Goal: Task Accomplishment & Management: Manage account settings

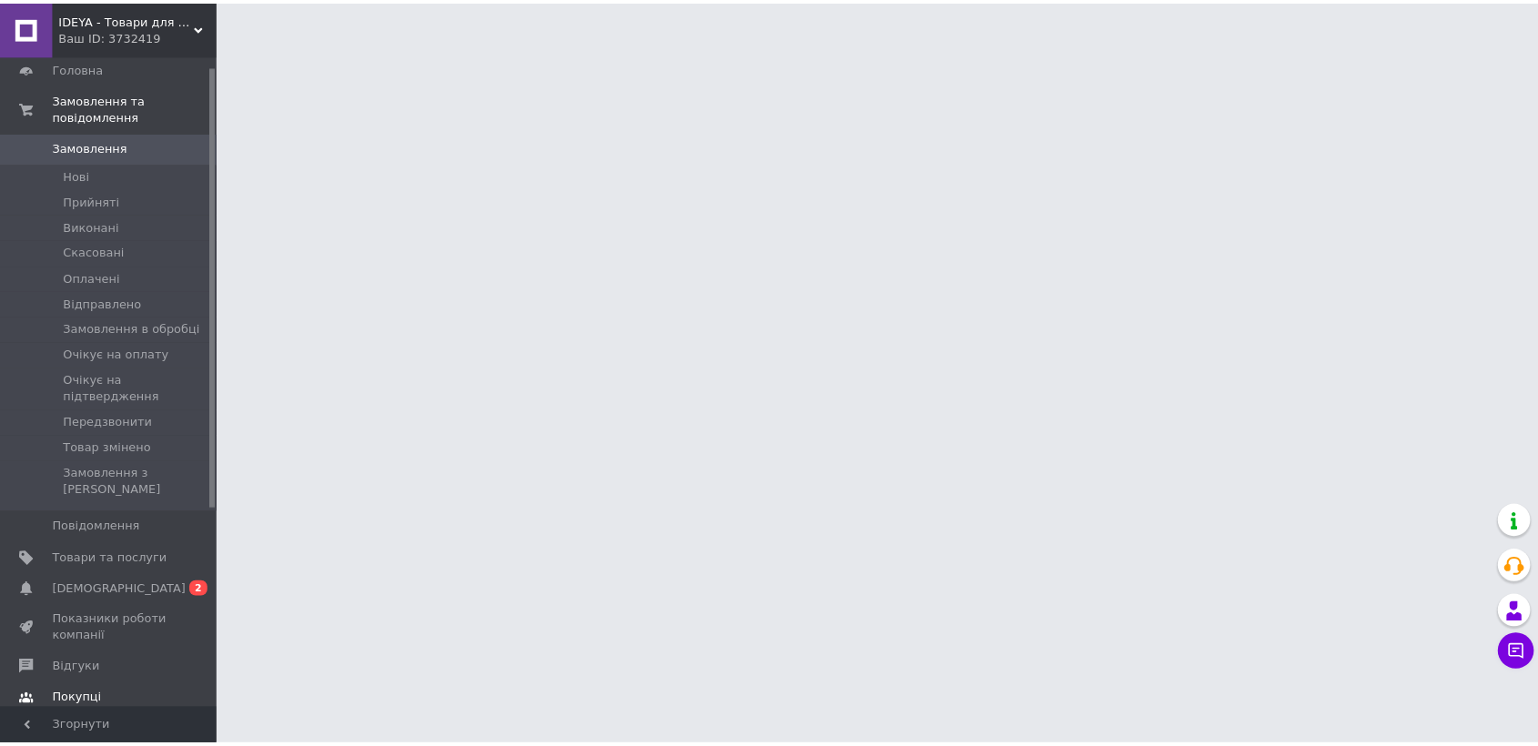
scroll to position [101, 0]
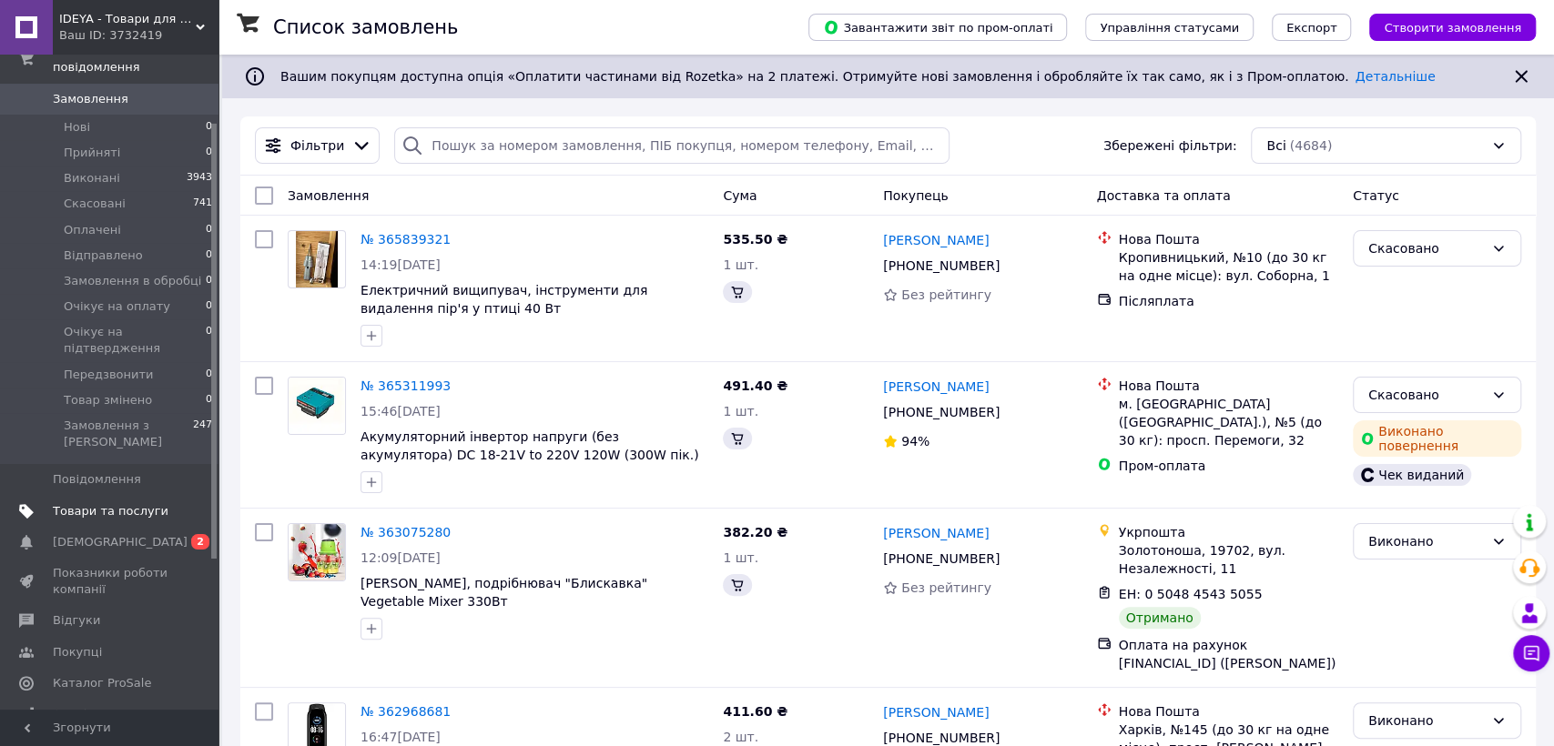
click at [86, 496] on link "Товари та послуги" at bounding box center [111, 511] width 223 height 31
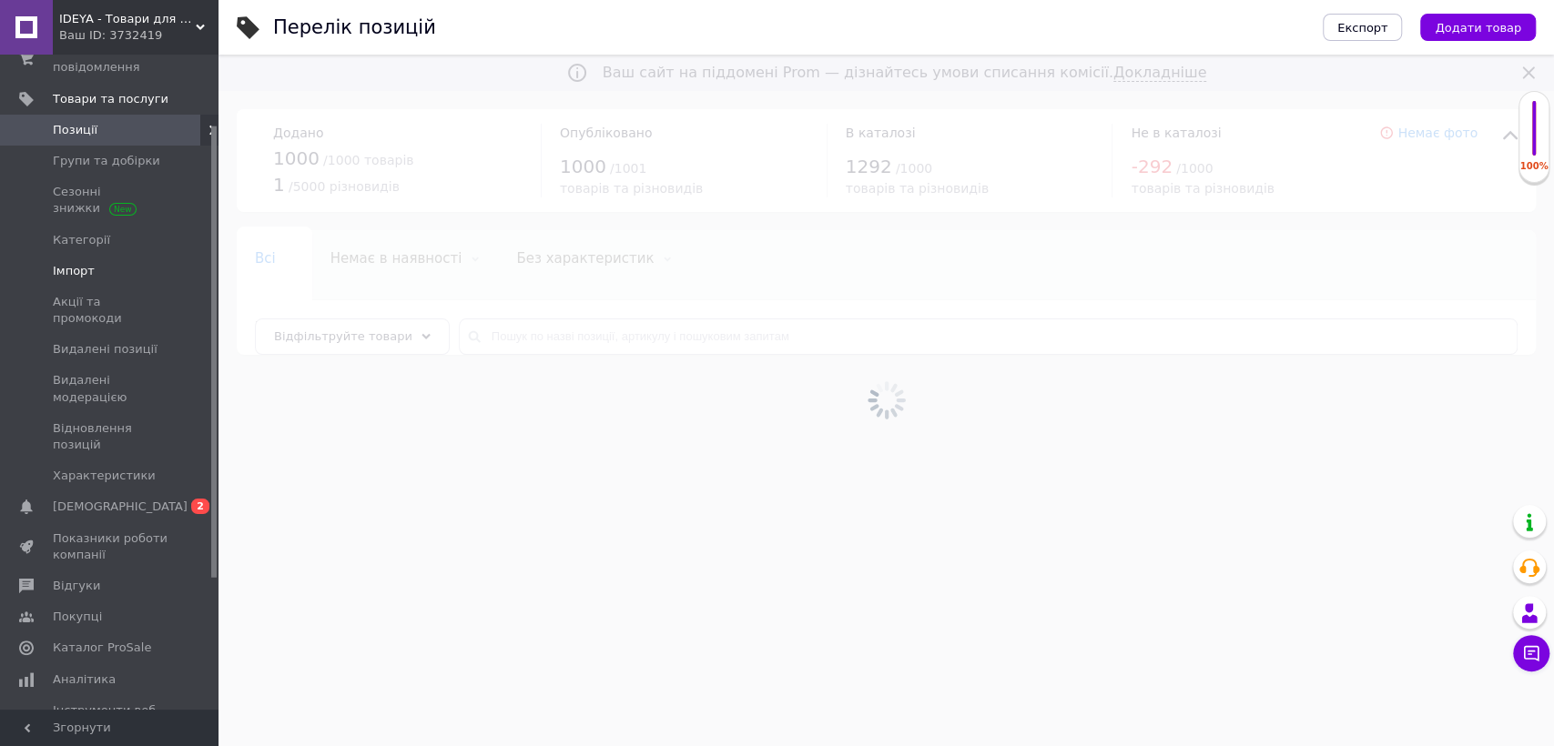
click at [93, 257] on link "Імпорт" at bounding box center [111, 271] width 223 height 31
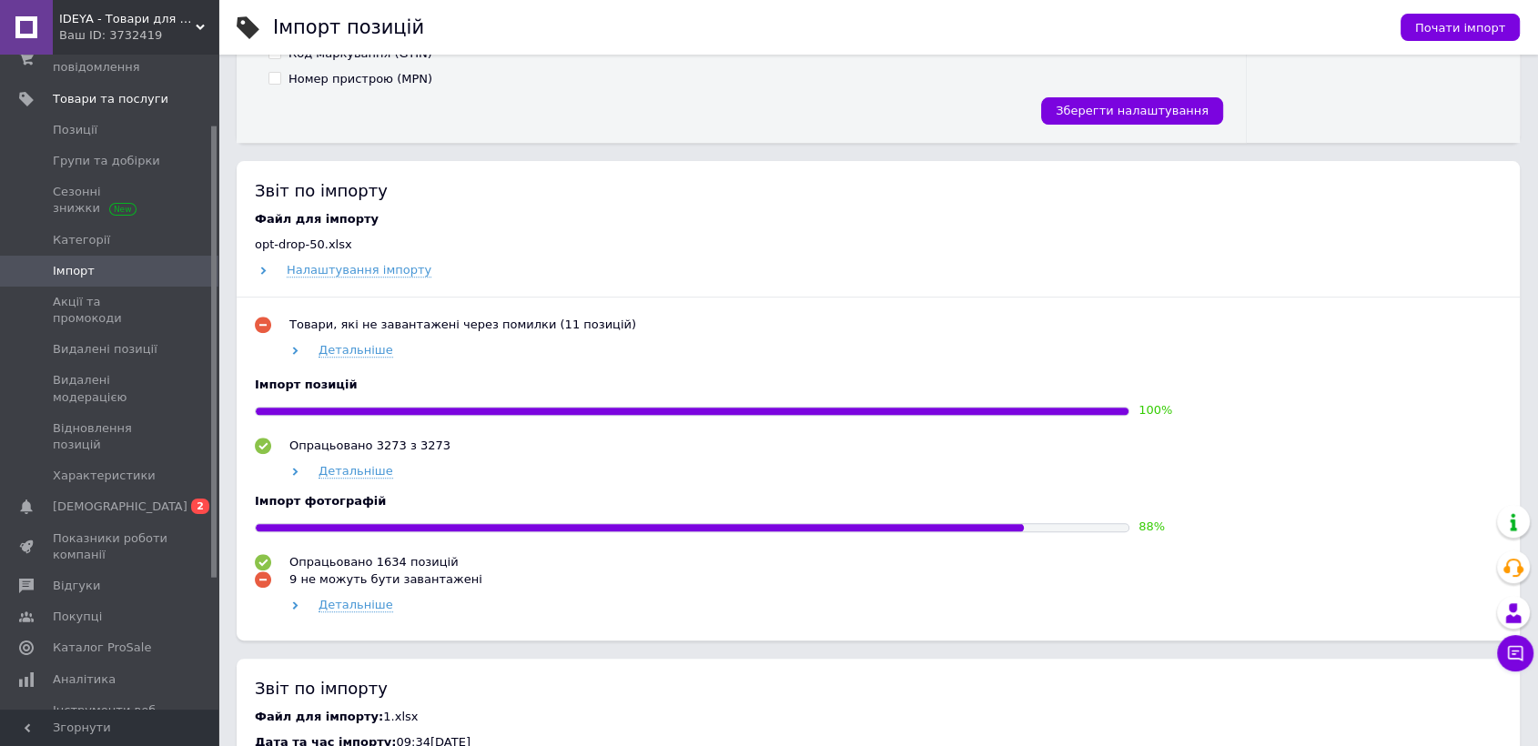
scroll to position [707, 0]
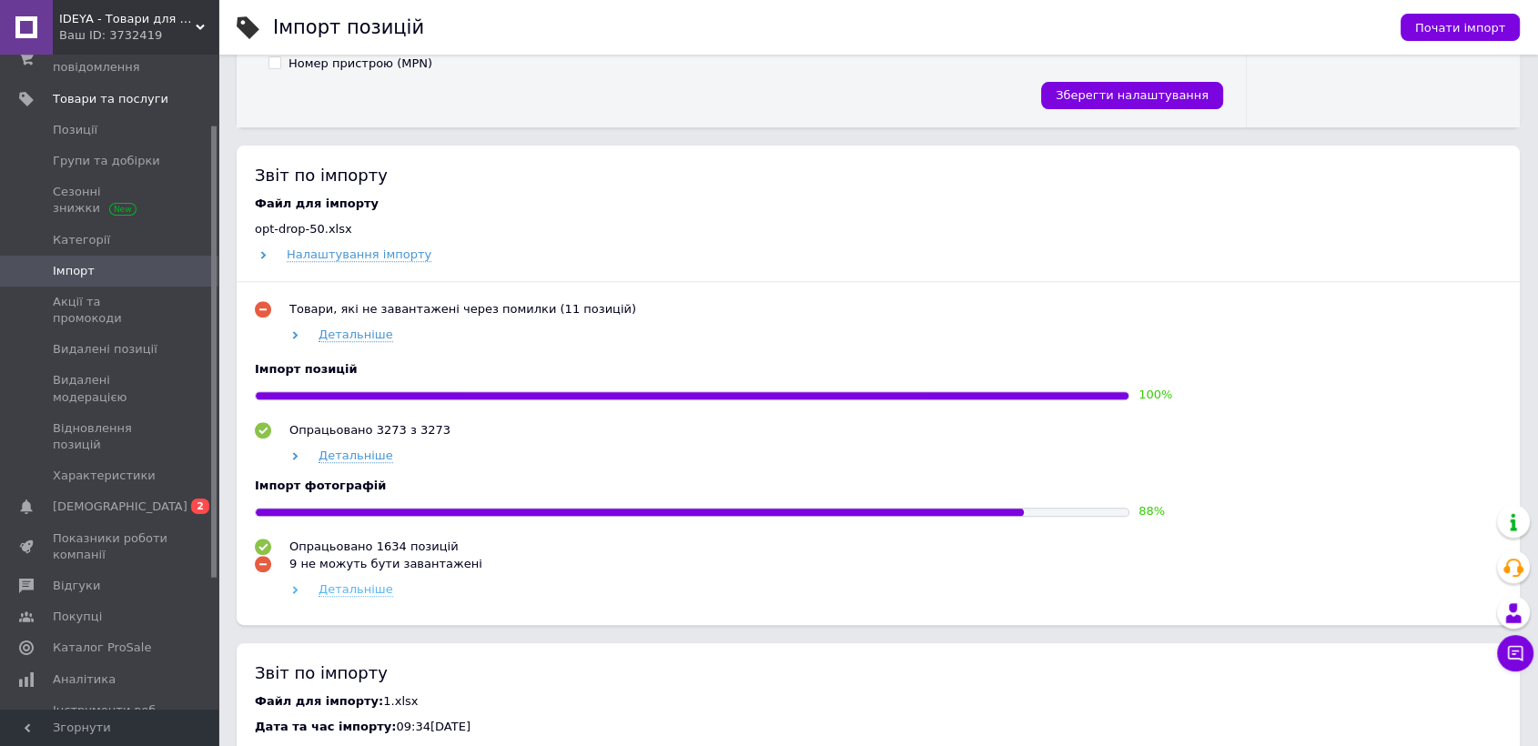
click at [357, 592] on span "Детальніше" at bounding box center [356, 590] width 75 height 15
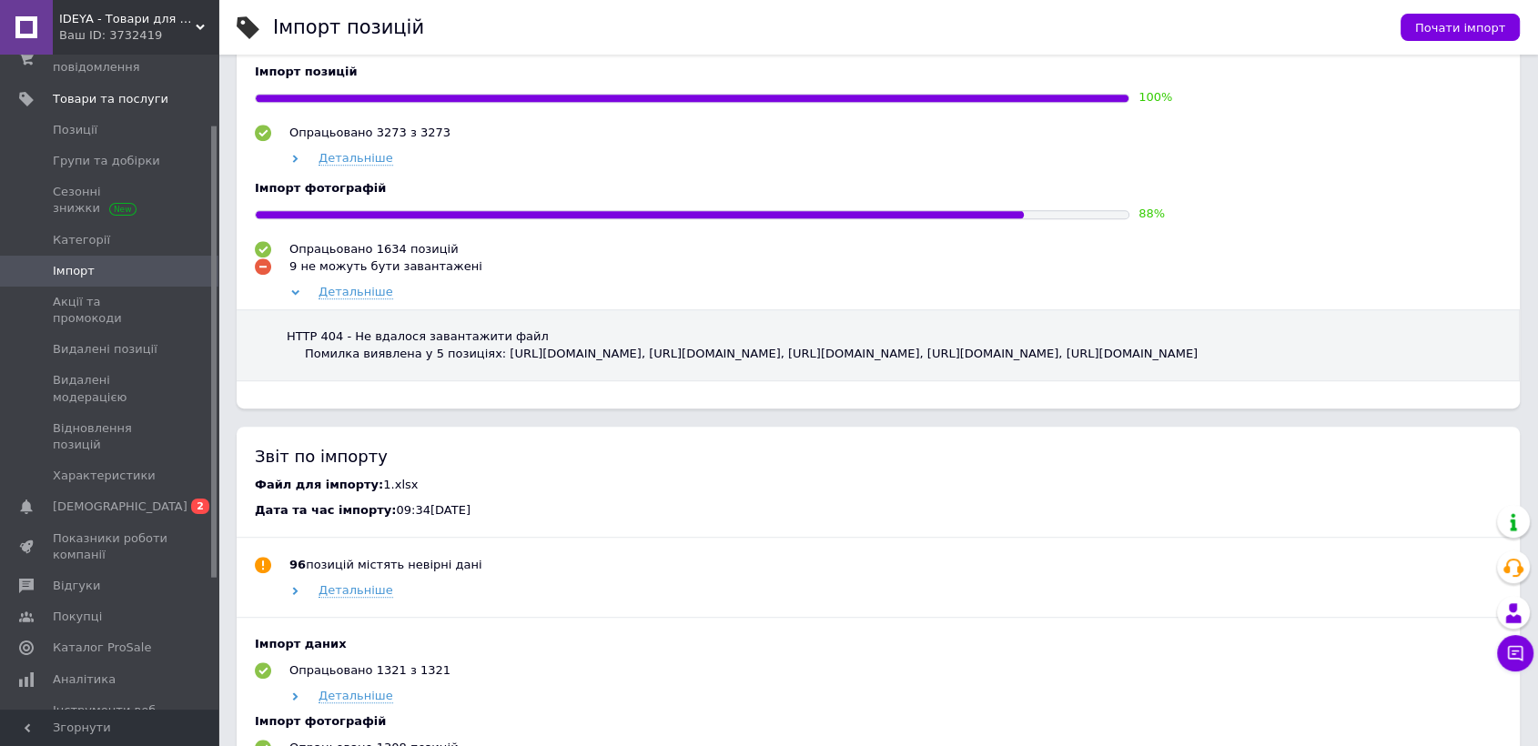
scroll to position [1011, 0]
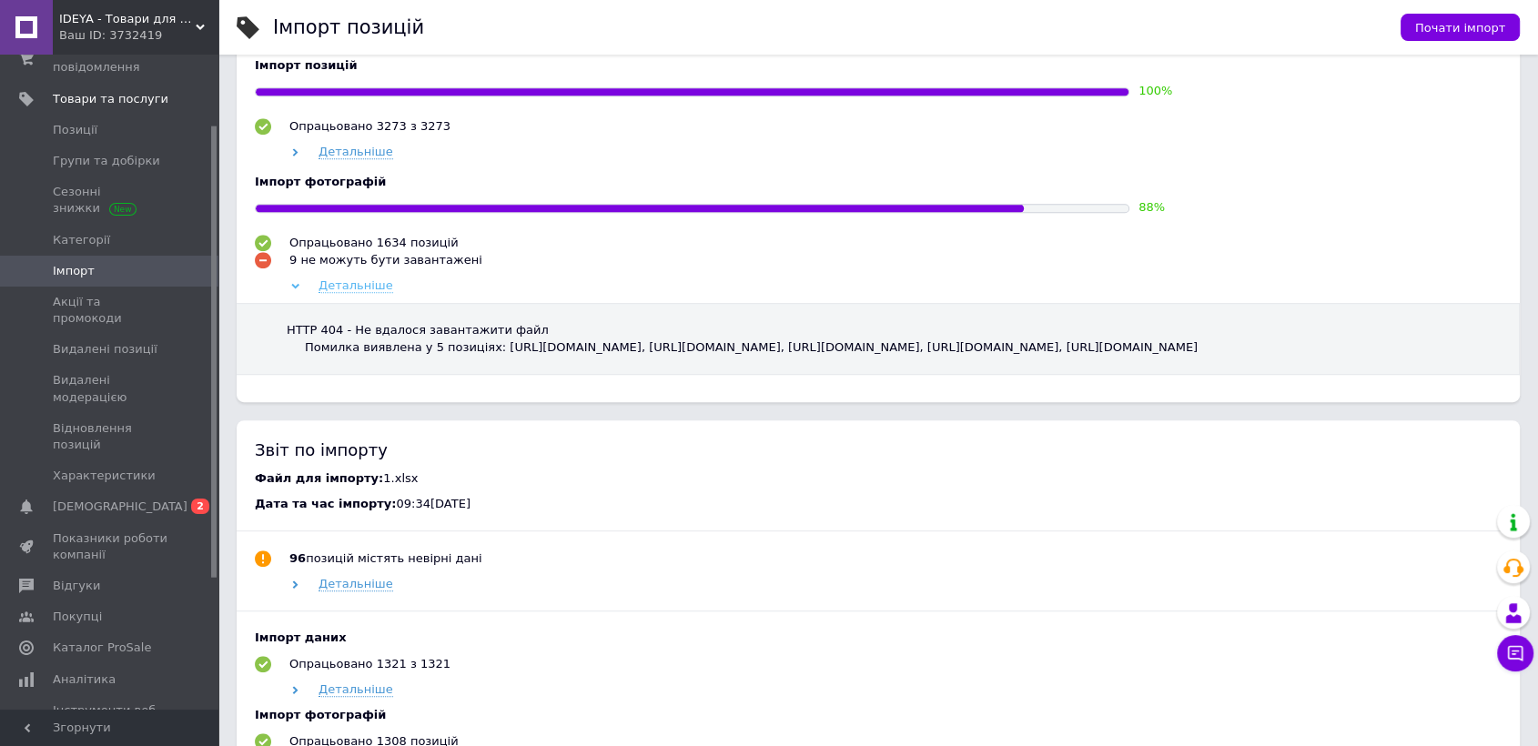
click at [353, 286] on span "Детальніше" at bounding box center [356, 286] width 75 height 15
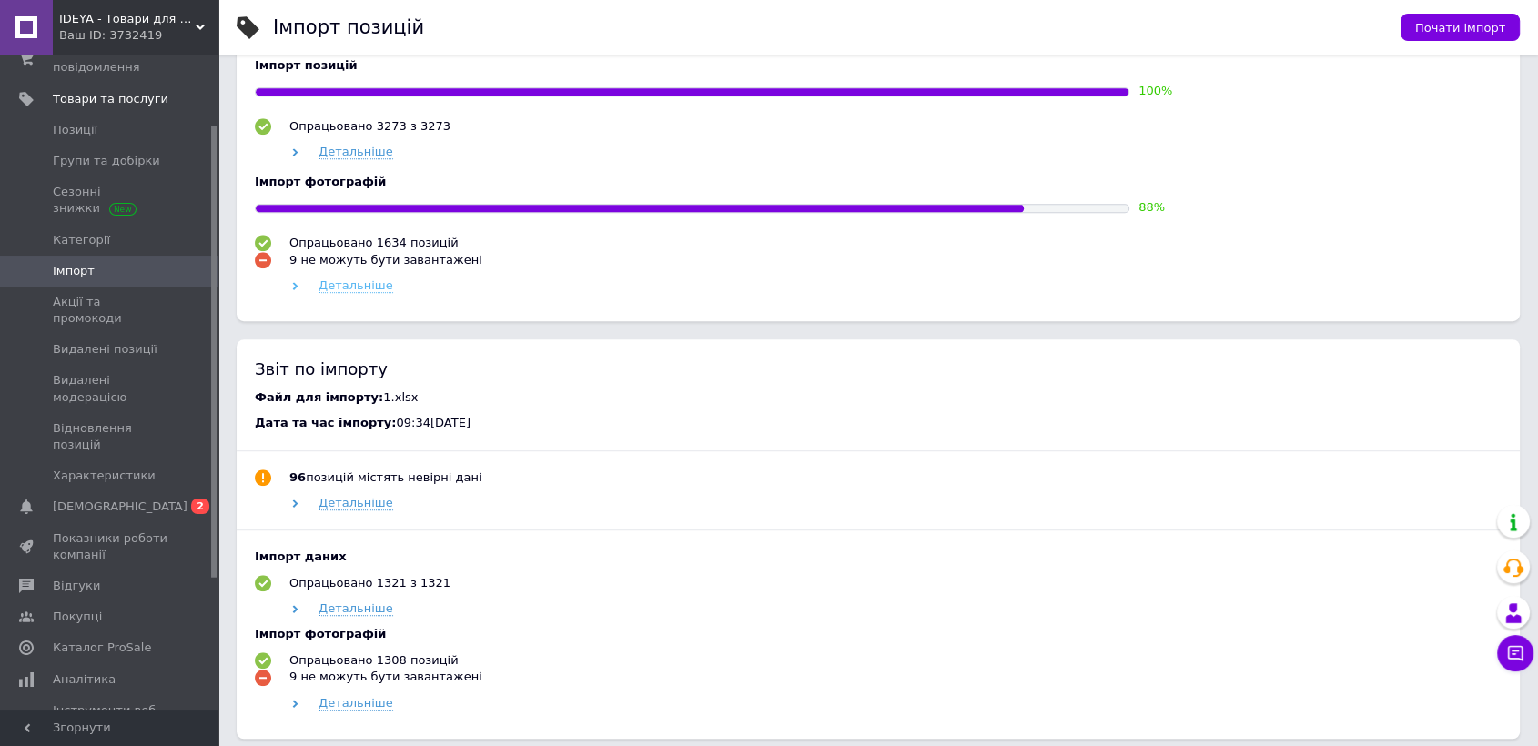
scroll to position [505, 0]
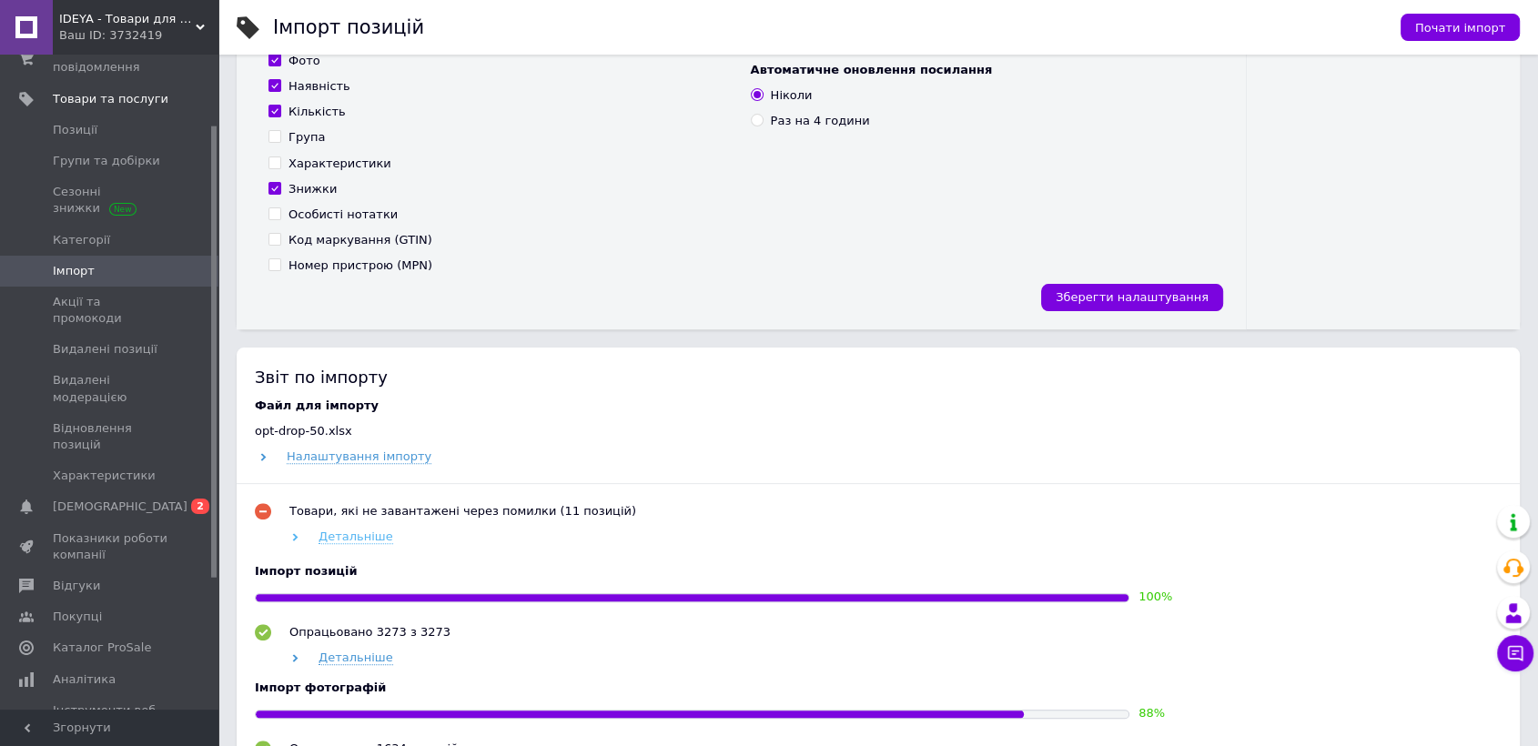
click at [337, 543] on span "Детальніше" at bounding box center [356, 537] width 75 height 15
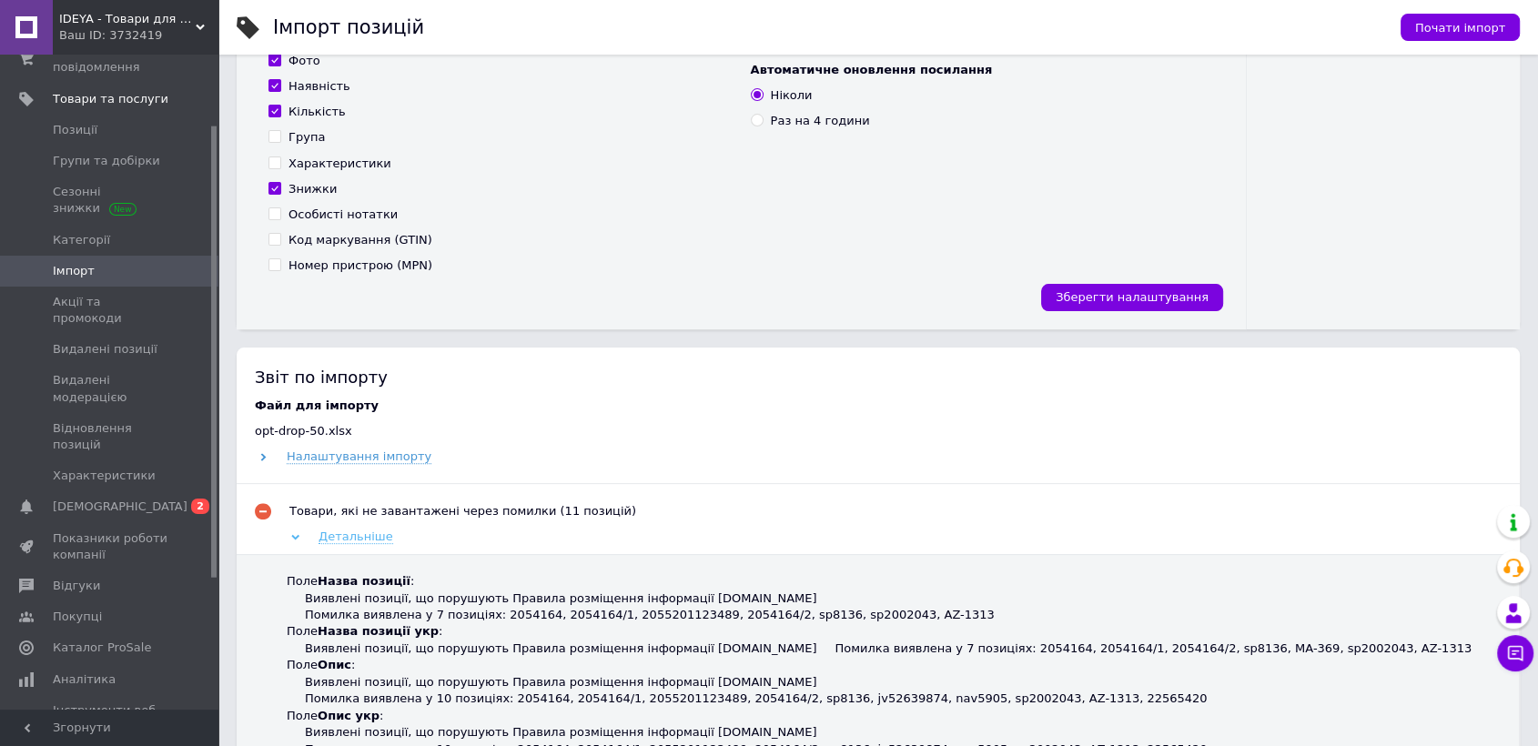
click at [350, 542] on span "Детальніше" at bounding box center [356, 537] width 75 height 15
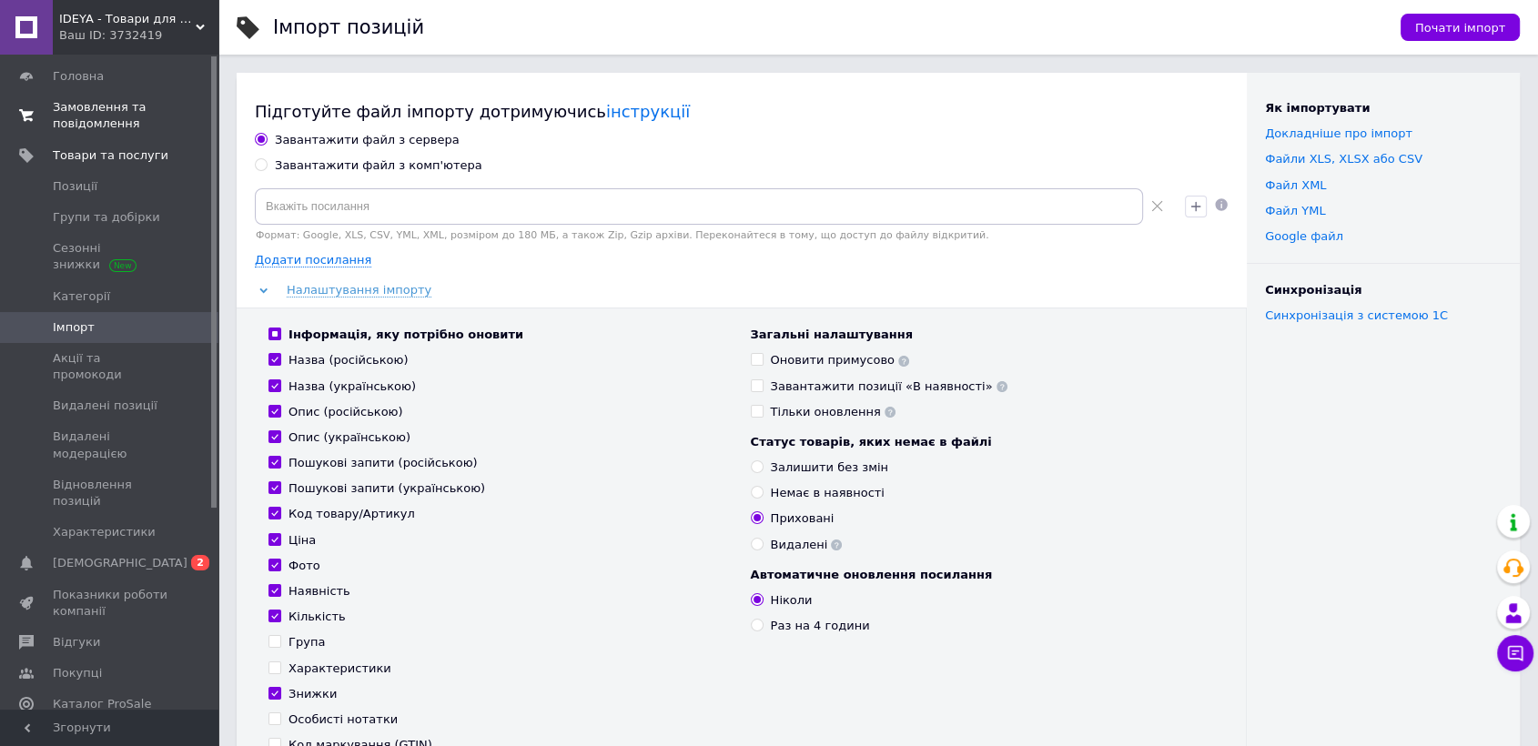
scroll to position [0, 0]
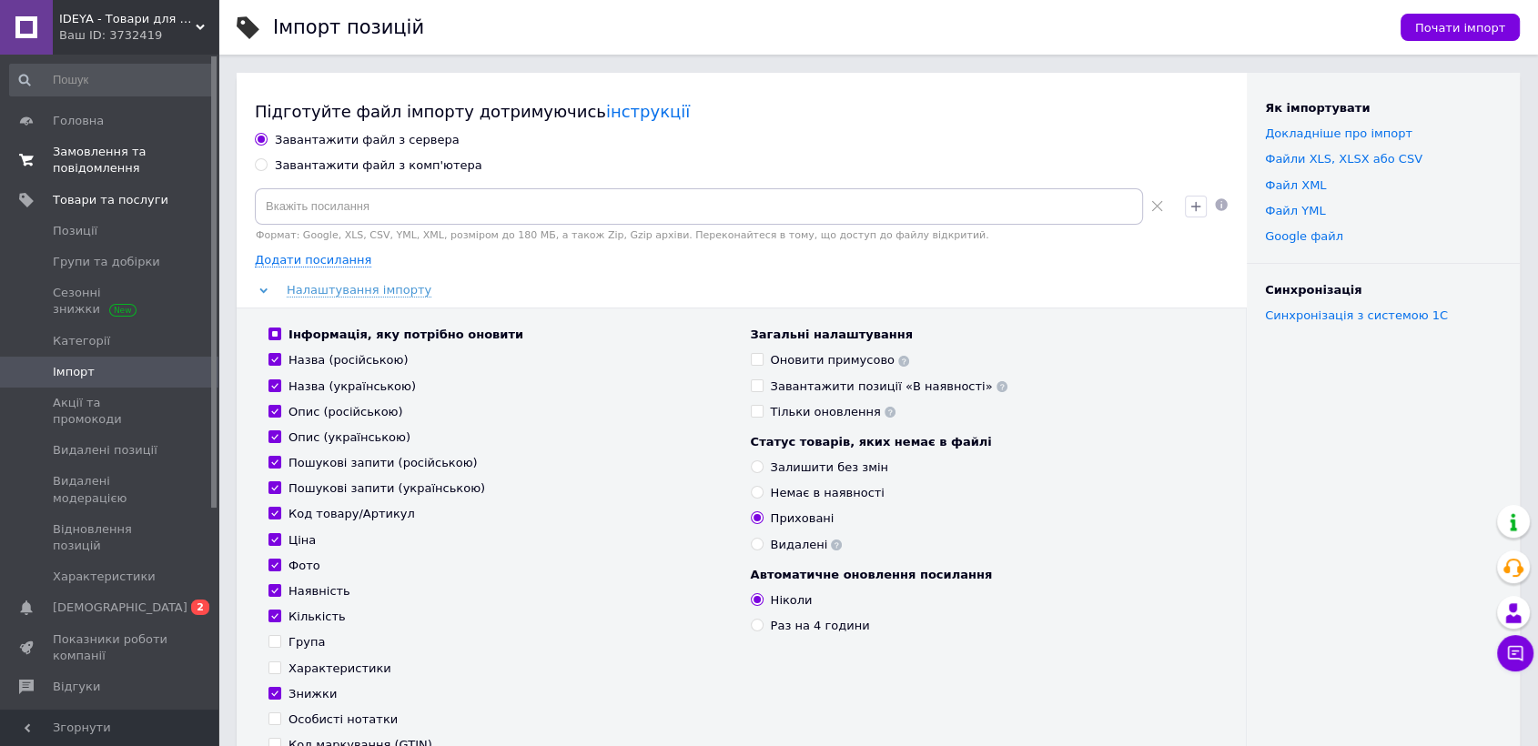
click at [124, 166] on span "Замовлення та повідомлення" at bounding box center [111, 160] width 116 height 33
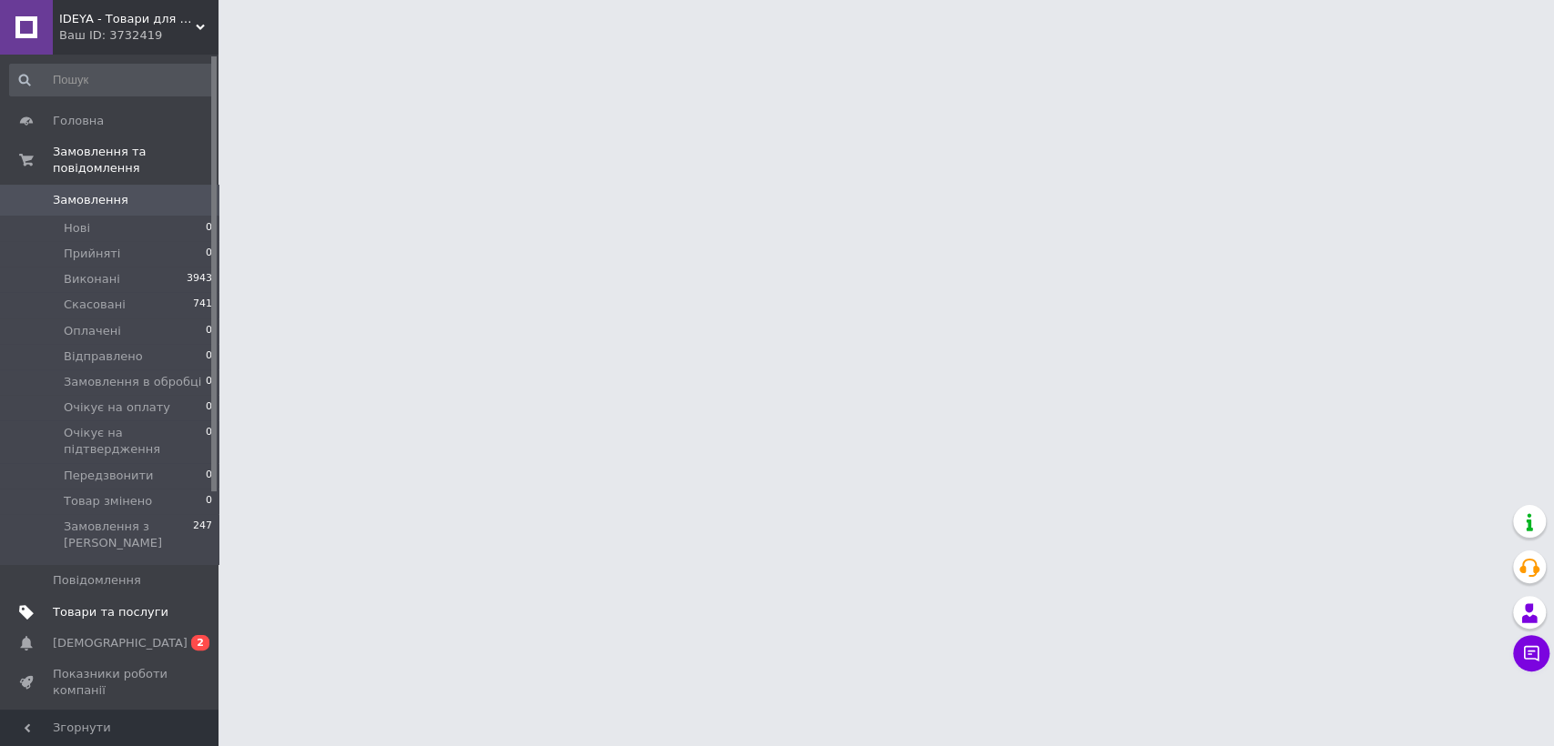
click at [89, 604] on span "Товари та послуги" at bounding box center [111, 612] width 116 height 16
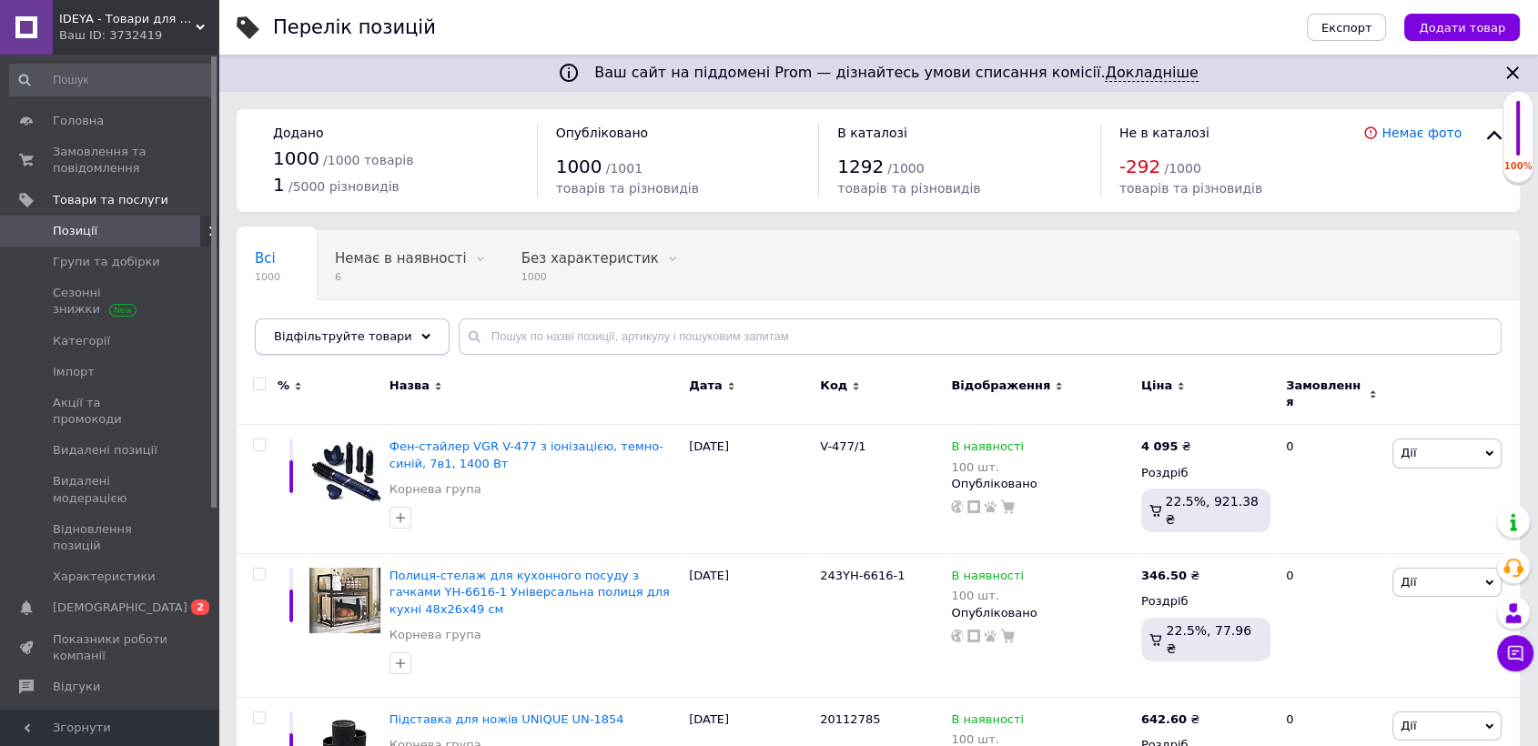
click at [421, 337] on icon at bounding box center [425, 336] width 9 height 9
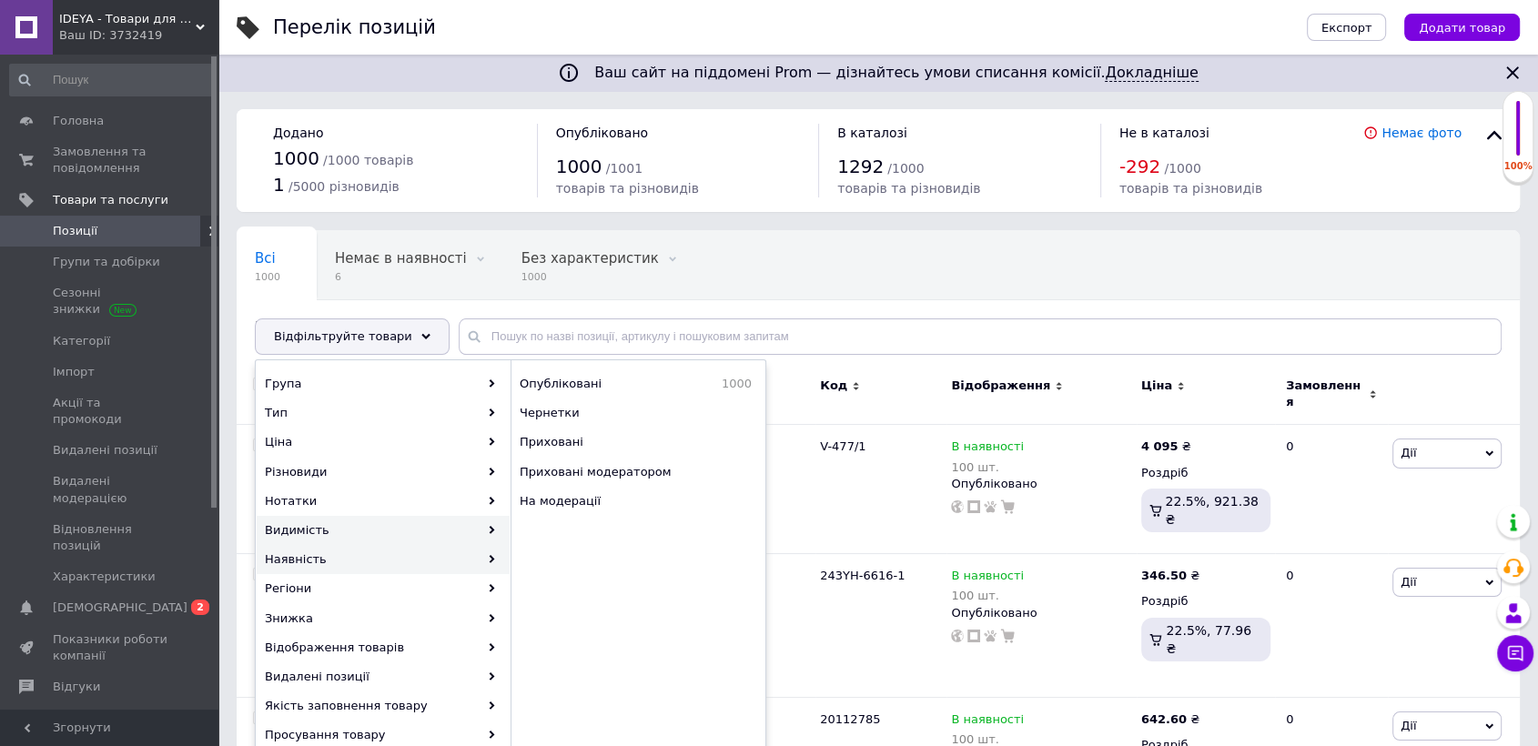
click at [471, 563] on div "Наявність" at bounding box center [383, 559] width 253 height 29
click at [483, 561] on div "Наявність" at bounding box center [383, 559] width 253 height 29
